Goal: Information Seeking & Learning: Learn about a topic

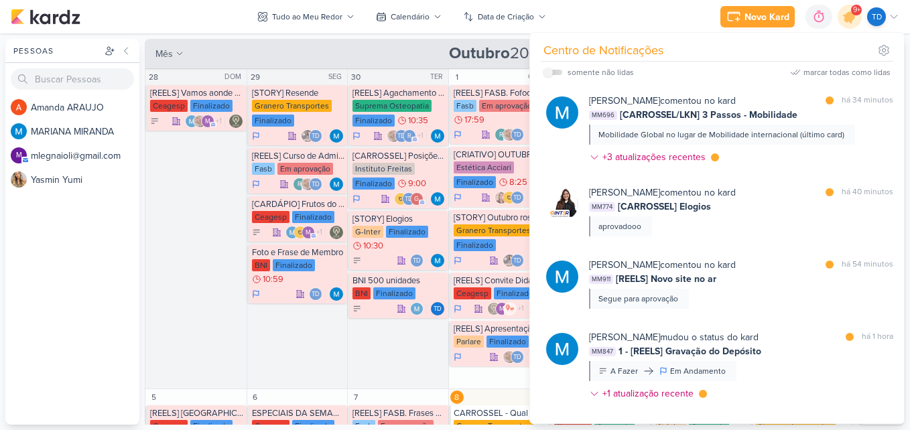
scroll to position [1770, 0]
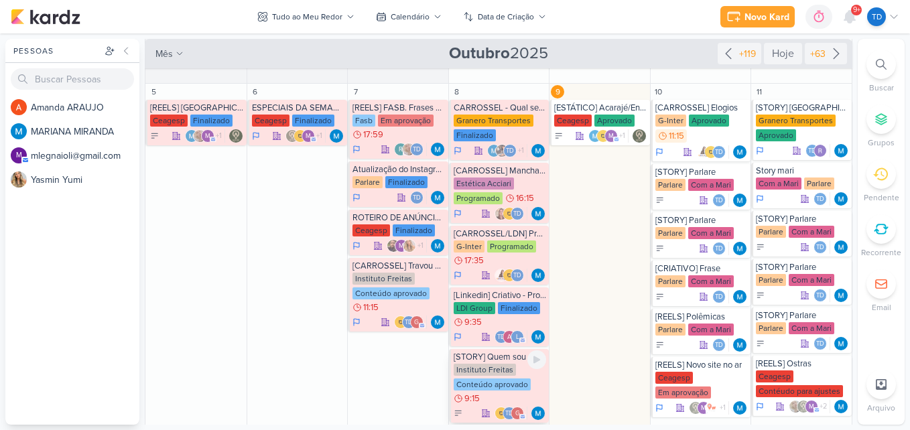
scroll to position [268, 0]
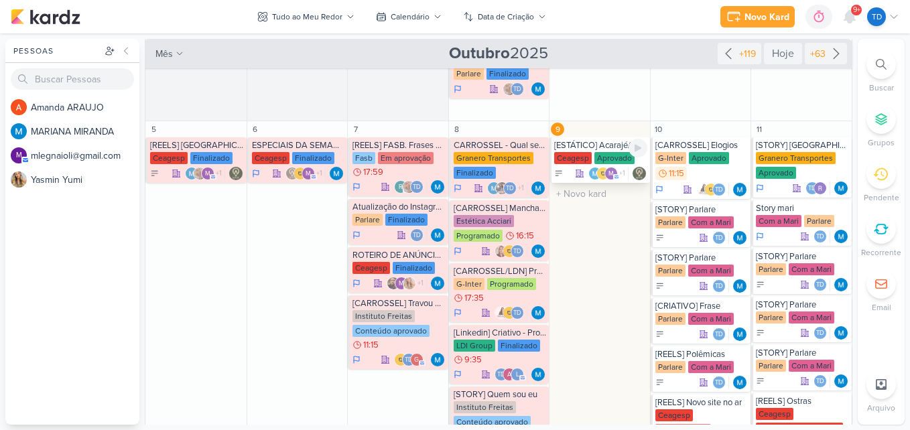
click at [586, 150] on div "[ESTÁTICO] Acarajé/Entrada" at bounding box center [600, 145] width 93 height 11
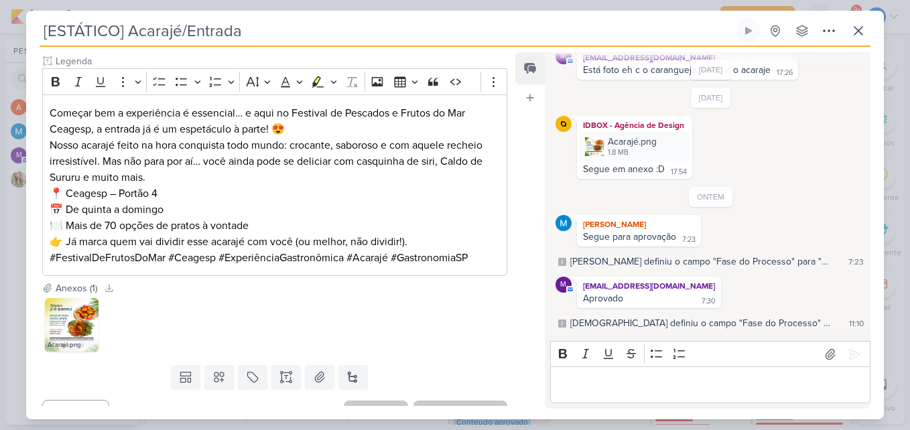
scroll to position [375, 0]
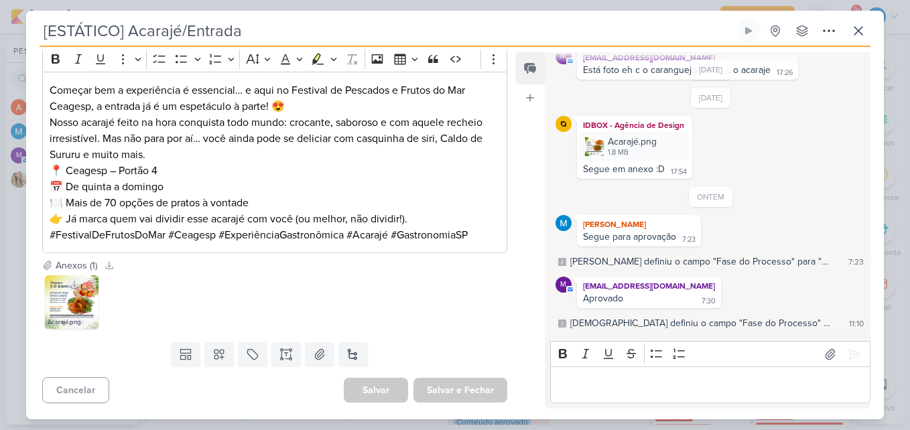
click at [67, 309] on img at bounding box center [72, 303] width 54 height 54
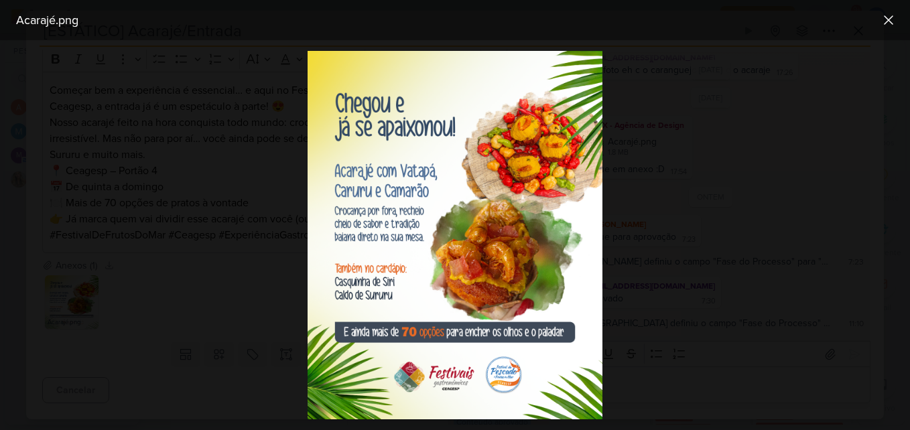
click at [282, 300] on div at bounding box center [455, 235] width 910 height 390
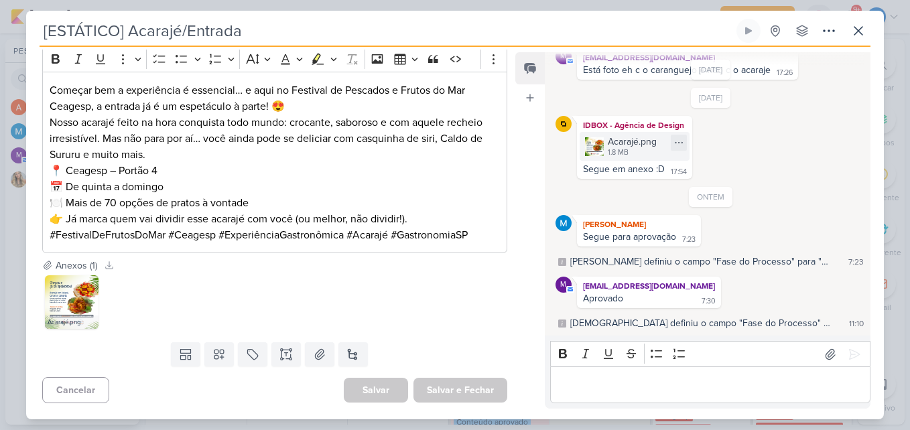
click at [636, 147] on div "Acarajé.png" at bounding box center [632, 142] width 49 height 14
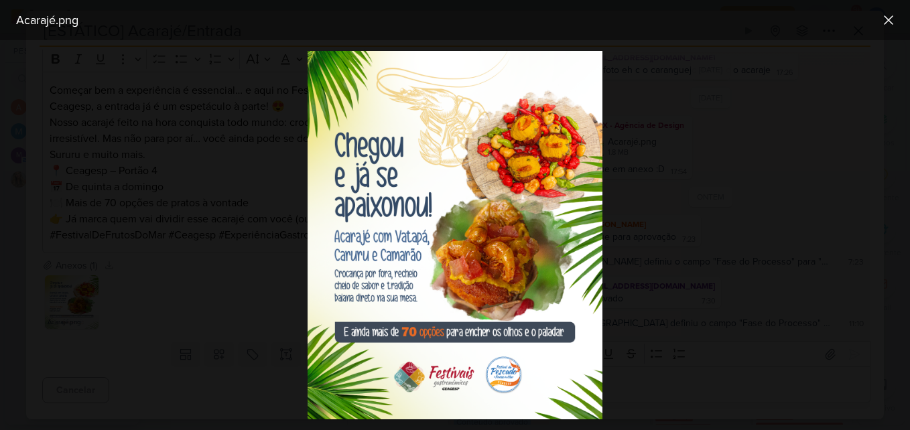
click at [248, 229] on div at bounding box center [455, 235] width 910 height 390
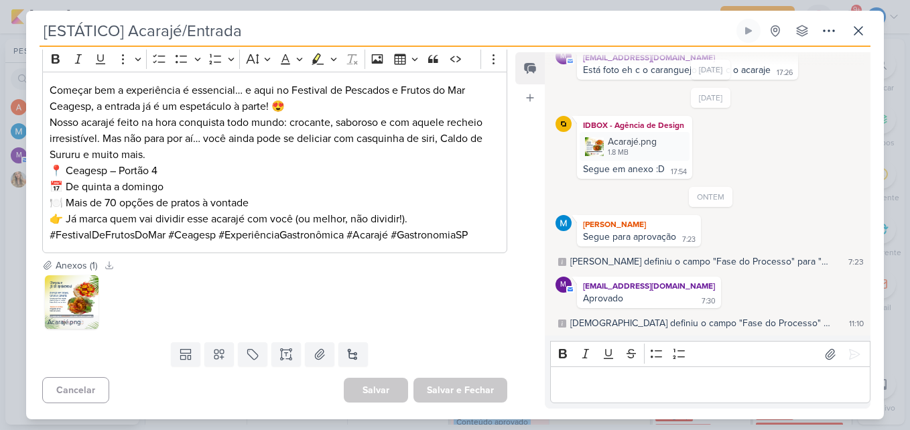
scroll to position [308, 0]
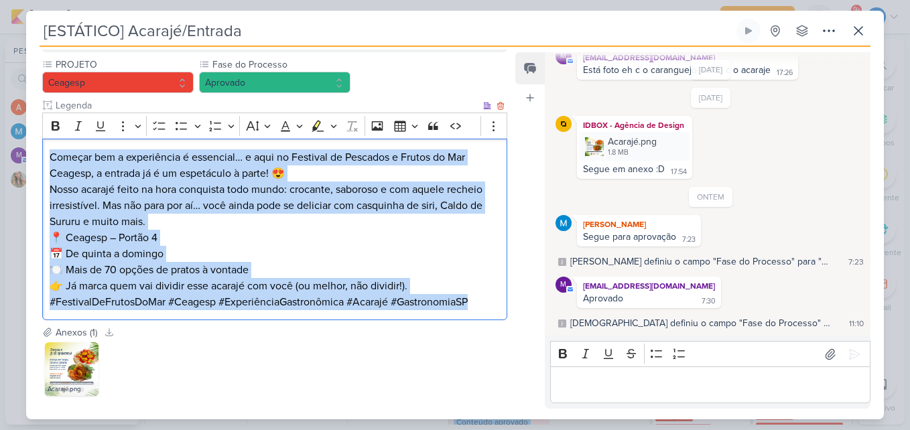
drag, startPoint x: 46, startPoint y: 156, endPoint x: 489, endPoint y: 302, distance: 466.8
click at [489, 302] on div "Começar bem a experiência é essencial… e aqui no Festival de Pescados e Frutos …" at bounding box center [274, 230] width 465 height 182
copy div "Começar bem a experiência é essencial… e aqui no Festival de Pescados e Frutos …"
click at [454, 210] on p "Nosso acarajé feito na hora conquista todo mundo: crocante, saboroso e com aque…" at bounding box center [275, 206] width 450 height 48
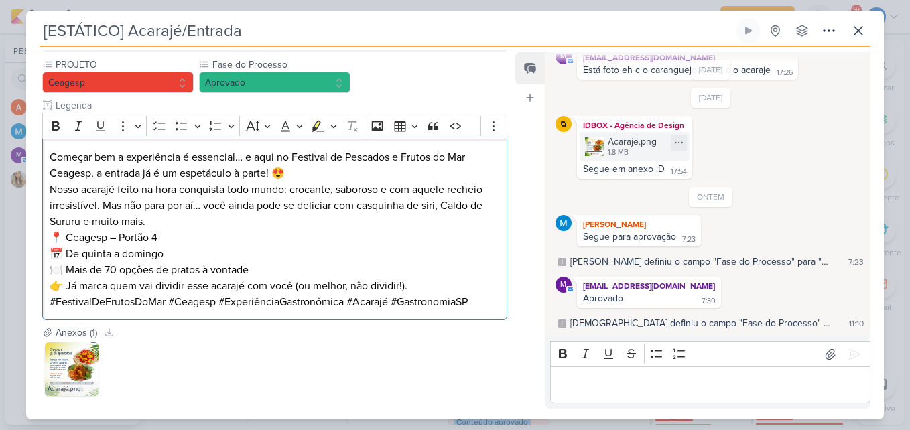
click at [644, 144] on div "Acarajé.png" at bounding box center [632, 142] width 49 height 14
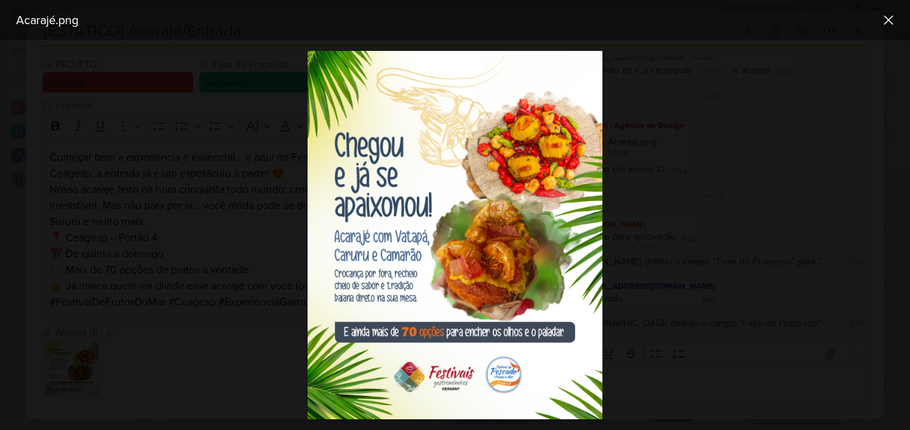
click at [631, 168] on div at bounding box center [455, 235] width 910 height 390
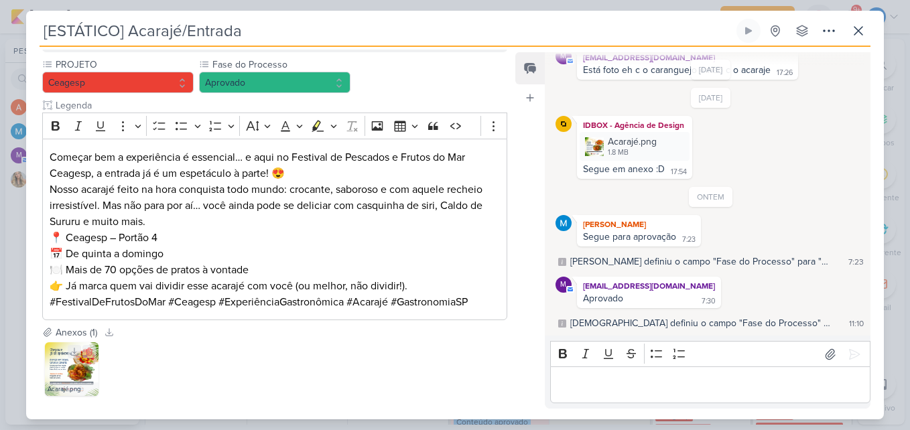
click at [78, 368] on img at bounding box center [72, 370] width 54 height 54
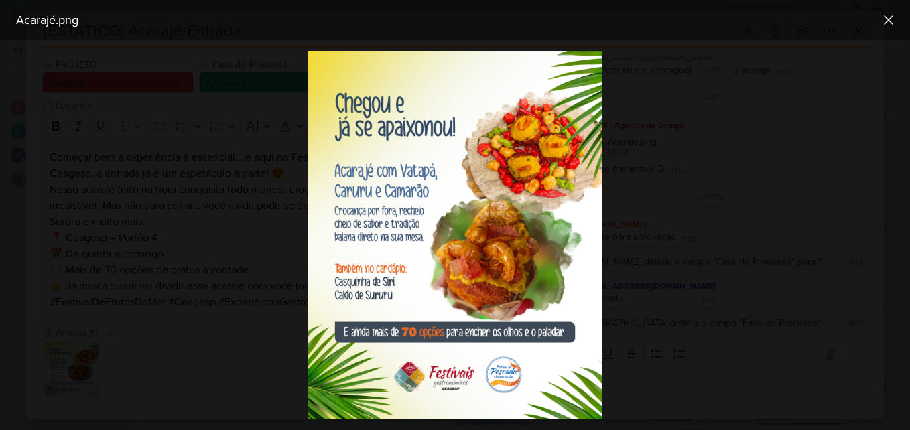
click at [699, 161] on div at bounding box center [455, 235] width 910 height 390
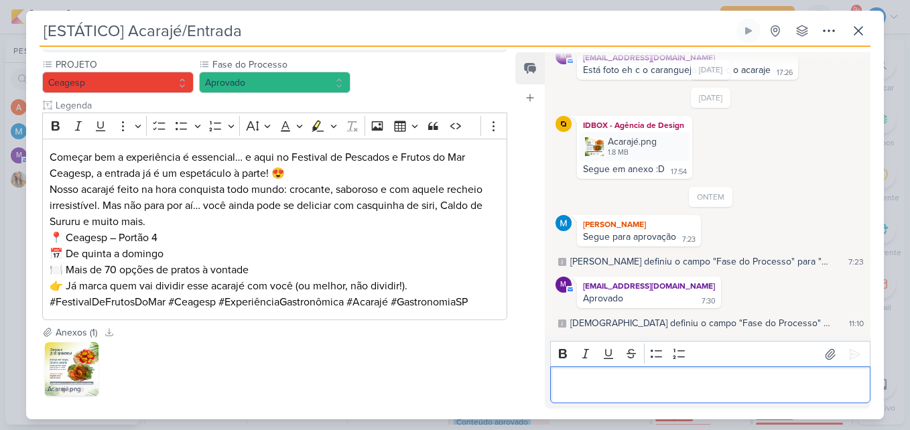
click at [669, 381] on p "Editor editing area: main" at bounding box center [710, 385] width 306 height 16
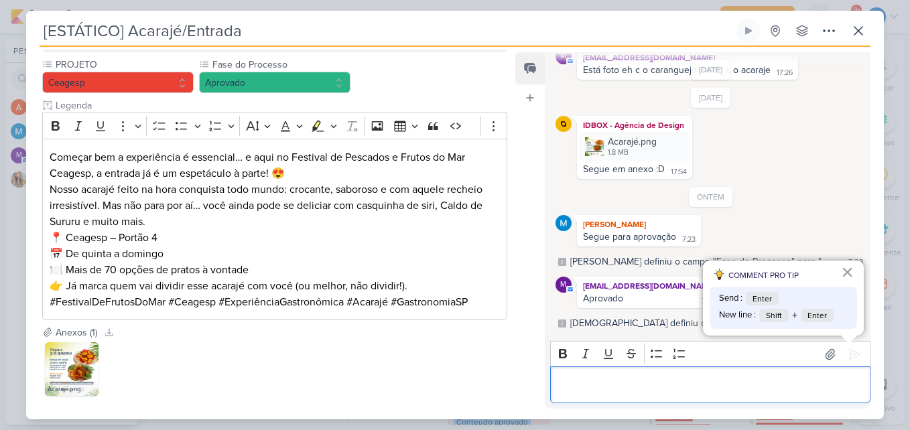
scroll to position [430, 0]
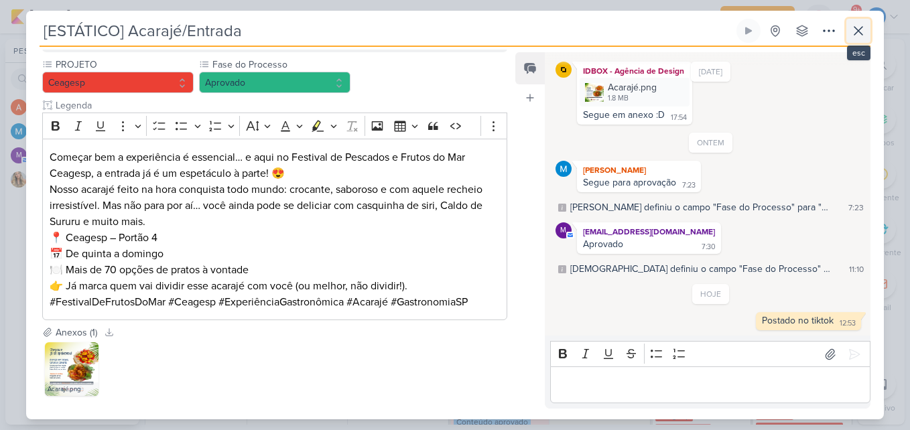
click at [863, 25] on icon at bounding box center [859, 31] width 16 height 16
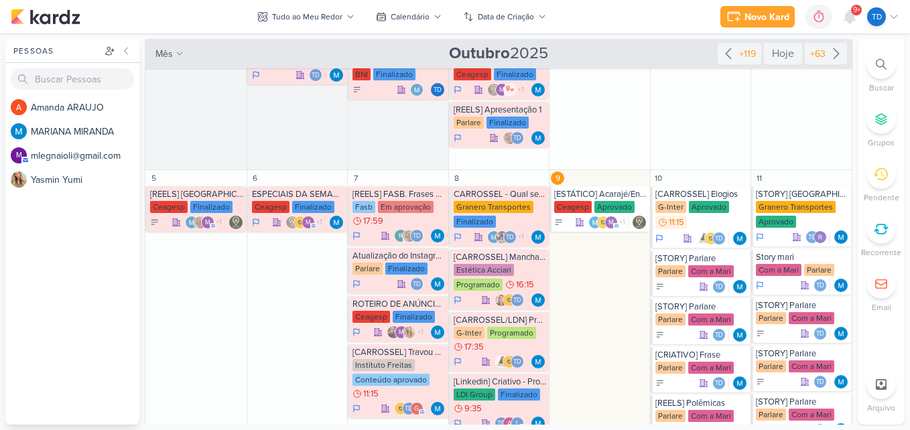
scroll to position [201, 0]
